Goal: Book appointment/travel/reservation

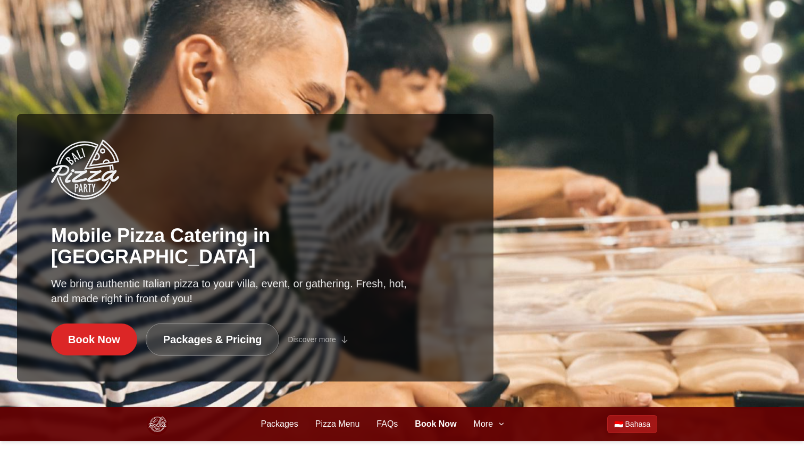
scroll to position [173, 0]
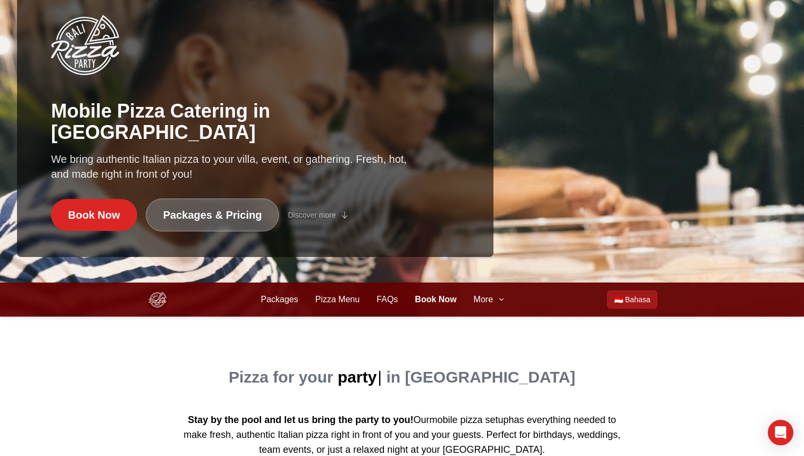
click at [211, 218] on link "Packages & Pricing" at bounding box center [213, 214] width 134 height 33
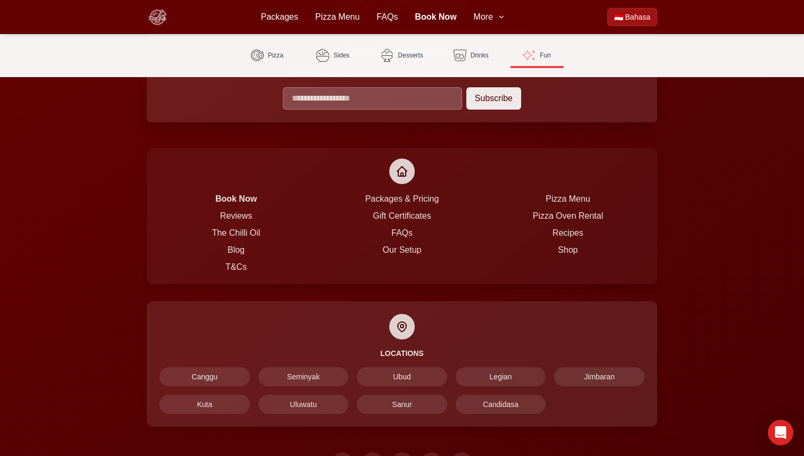
scroll to position [2595, 0]
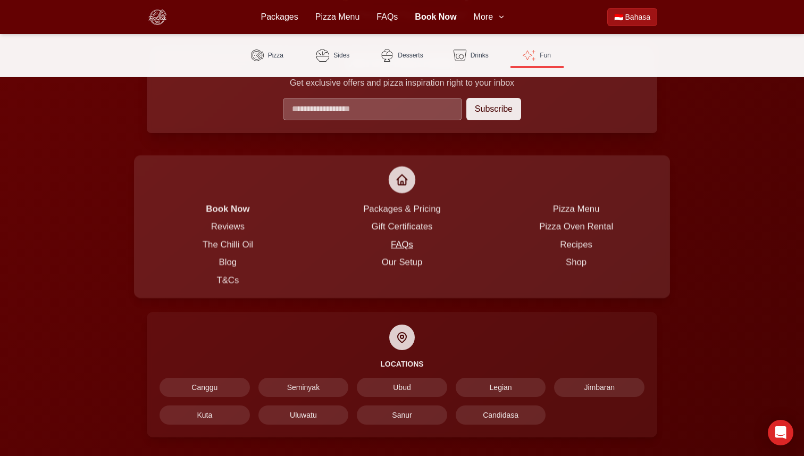
click at [396, 239] on link "FAQs" at bounding box center [402, 244] width 22 height 10
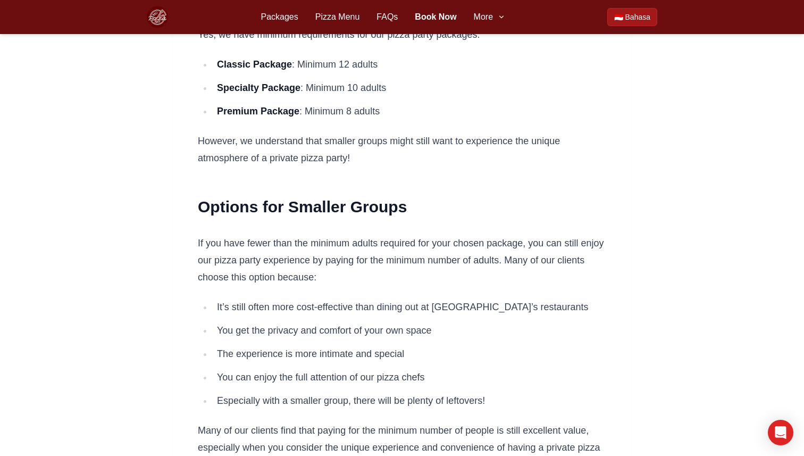
scroll to position [153, 0]
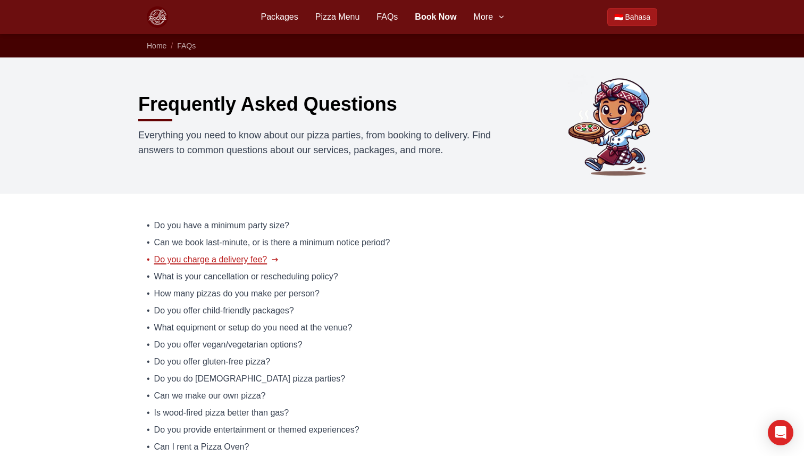
click at [247, 253] on span "Do you charge a delivery fee?" at bounding box center [210, 259] width 113 height 13
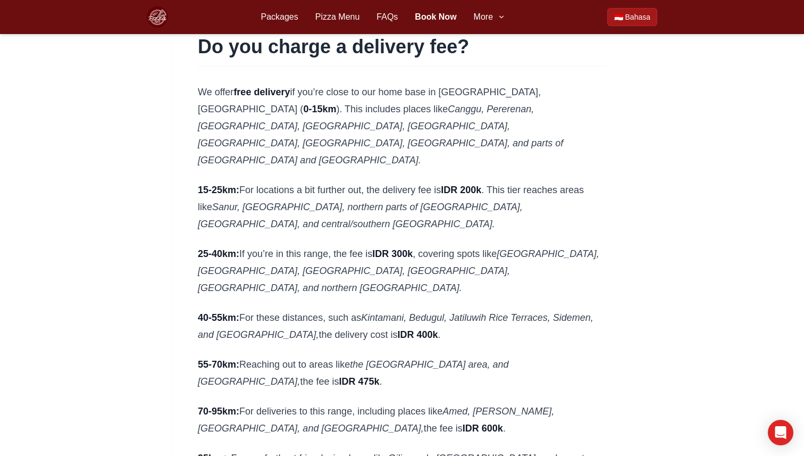
scroll to position [90, 0]
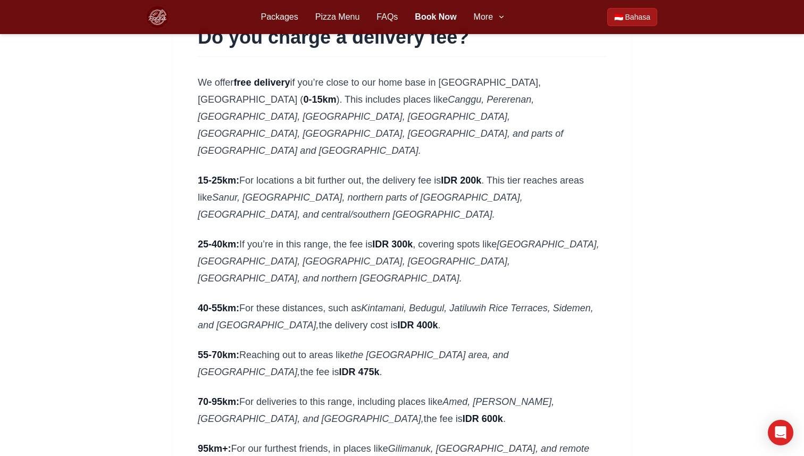
click at [288, 236] on p "25-40km: If you’re in this range, the fee is IDR 300k , covering spots like Ulu…" at bounding box center [402, 261] width 408 height 51
click at [138, 237] on div "Do you charge a delivery fee? We offer free delivery if you’re close to our hom…" at bounding box center [402, 317] width 545 height 701
click at [144, 213] on div "Do you charge a delivery fee? We offer free delivery if you’re close to our hom…" at bounding box center [402, 317] width 545 height 701
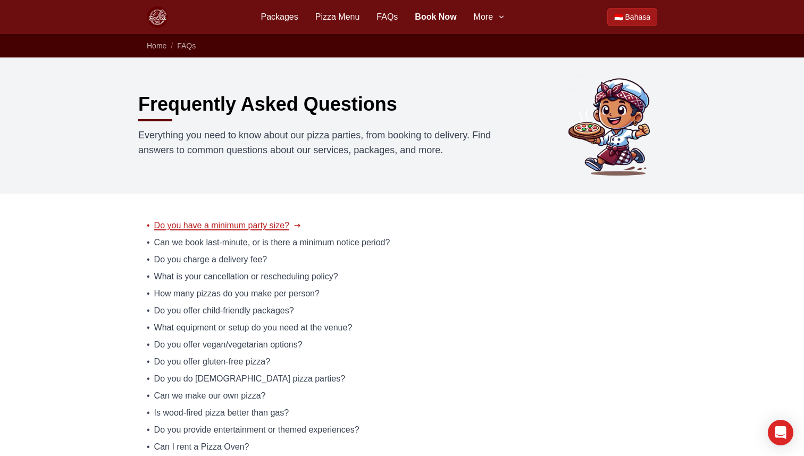
click at [211, 220] on span "Do you have a minimum party size?" at bounding box center [221, 225] width 135 height 13
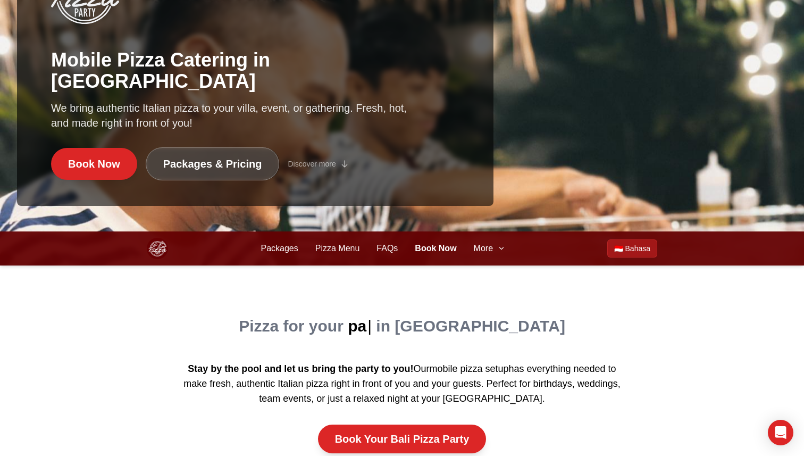
scroll to position [352, 0]
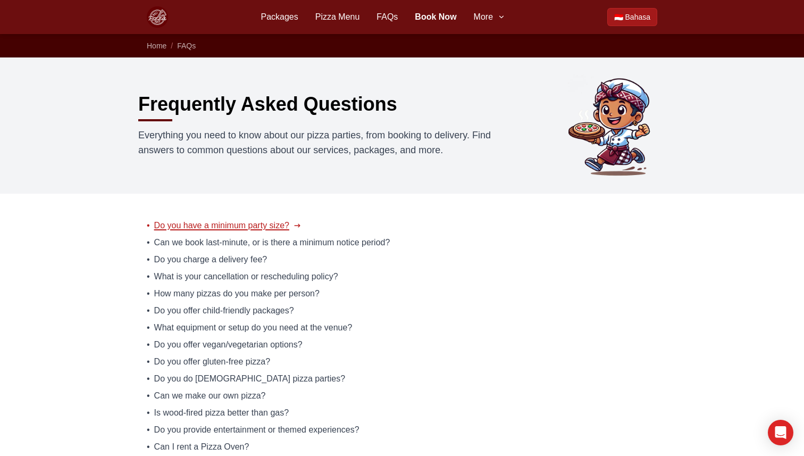
click at [286, 226] on span "Do you have a minimum party size?" at bounding box center [221, 225] width 135 height 13
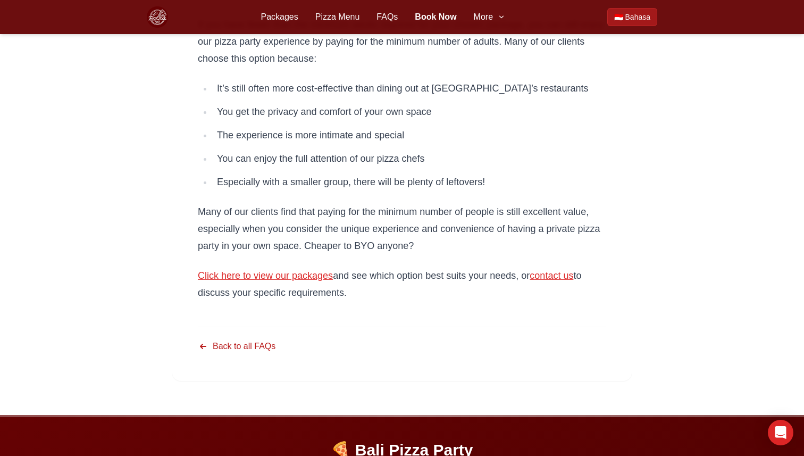
scroll to position [365, 0]
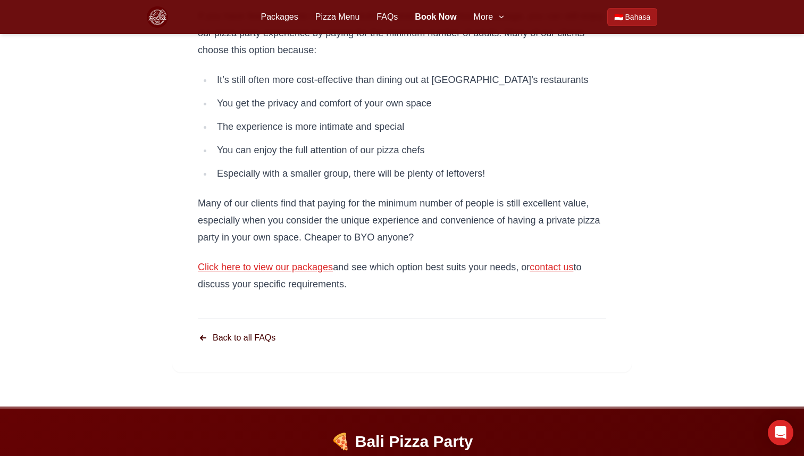
click at [249, 340] on link "Back to all FAQs" at bounding box center [237, 337] width 78 height 13
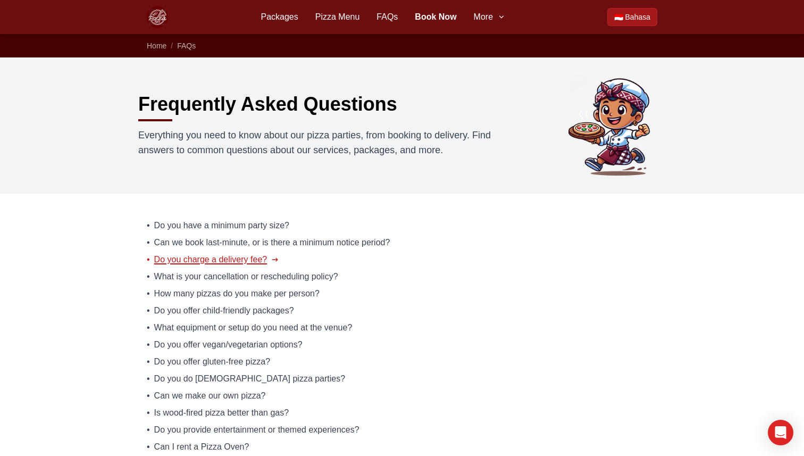
click at [253, 262] on span "Do you charge a delivery fee?" at bounding box center [210, 259] width 113 height 13
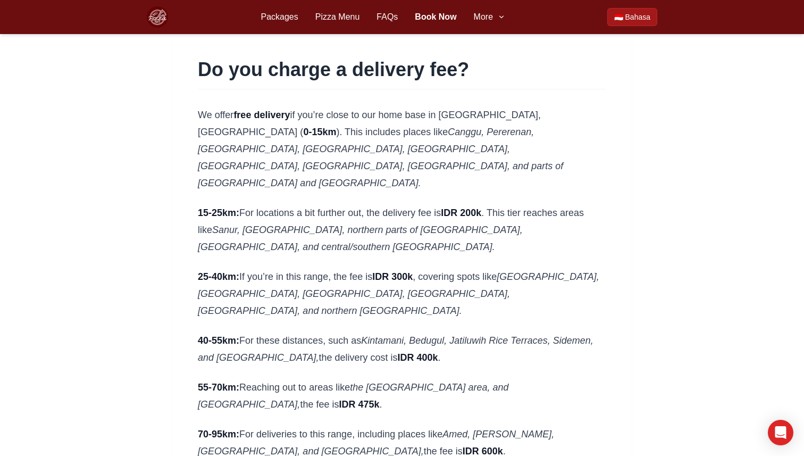
scroll to position [61, 0]
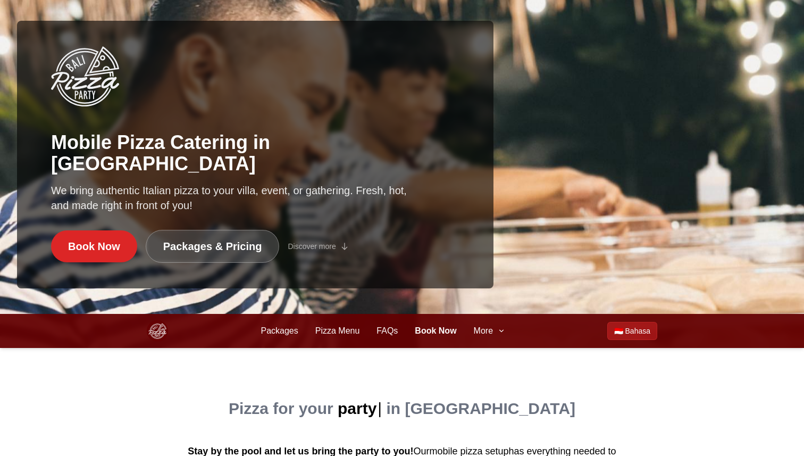
scroll to position [141, 0]
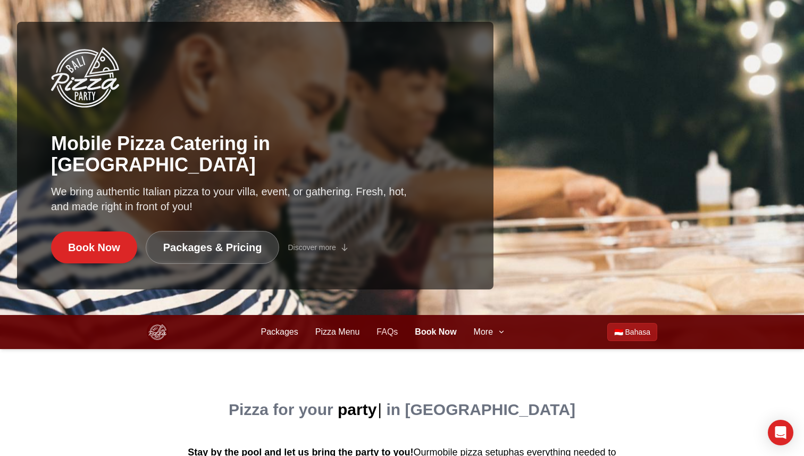
click at [378, 334] on link "FAQs" at bounding box center [387, 331] width 21 height 13
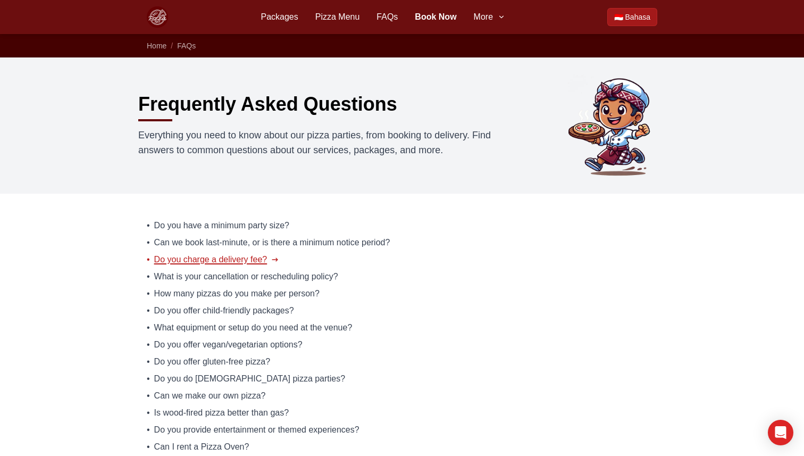
click at [403, 255] on link "• Do you charge a delivery fee?" at bounding box center [402, 259] width 511 height 13
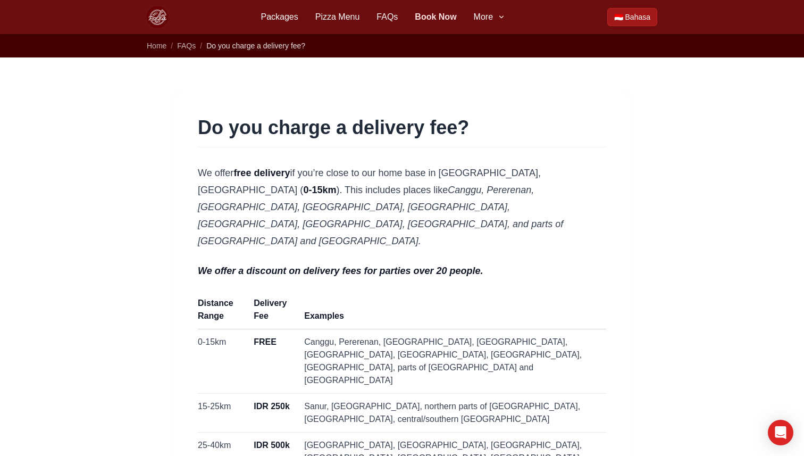
click at [428, 13] on link "Book Now" at bounding box center [435, 17] width 41 height 13
